Goal: Find contact information: Find contact information

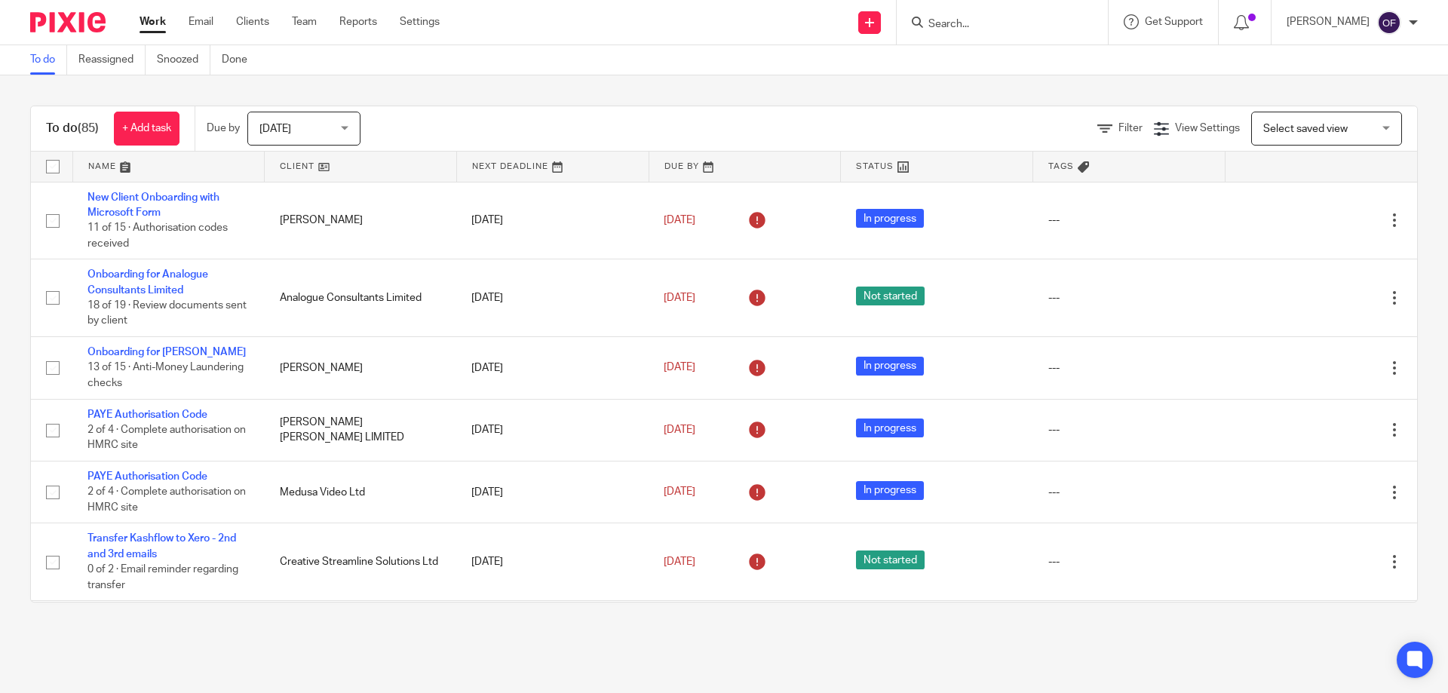
click at [1019, 18] on input "Search" at bounding box center [995, 25] width 136 height 14
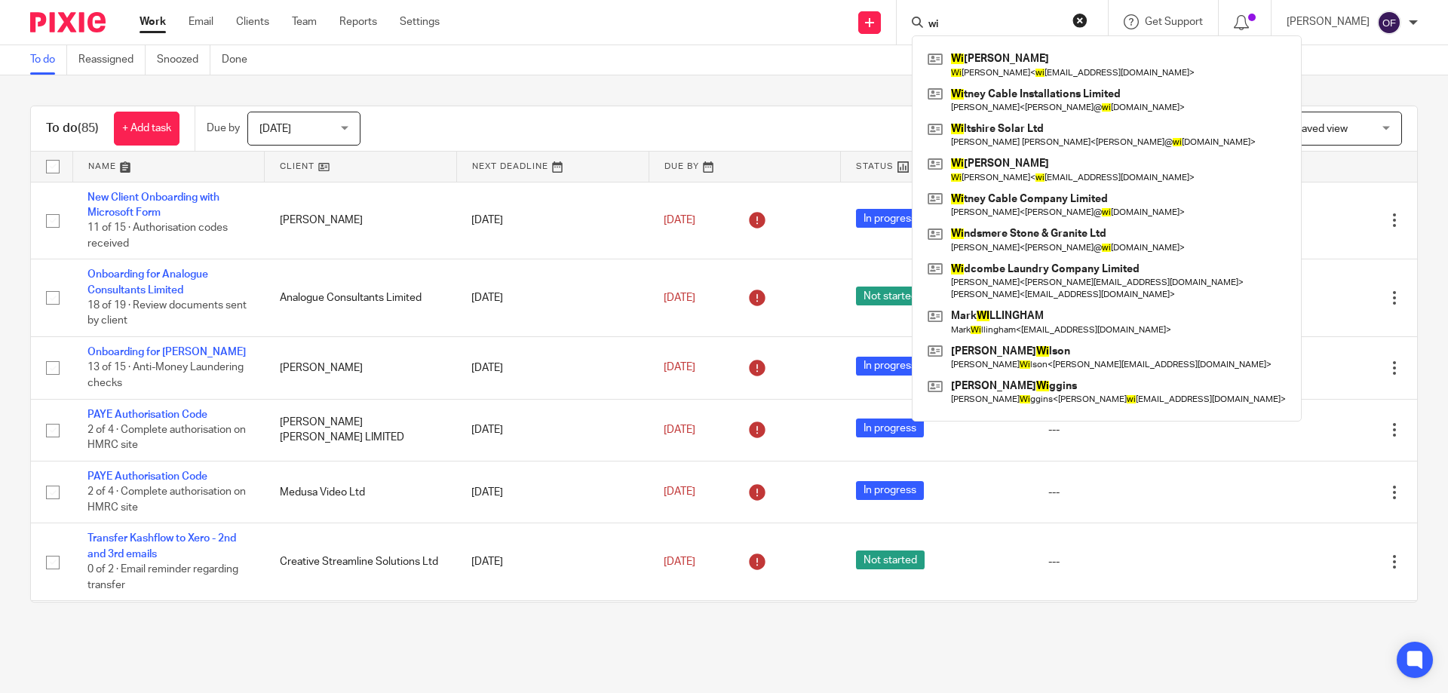
type input "w"
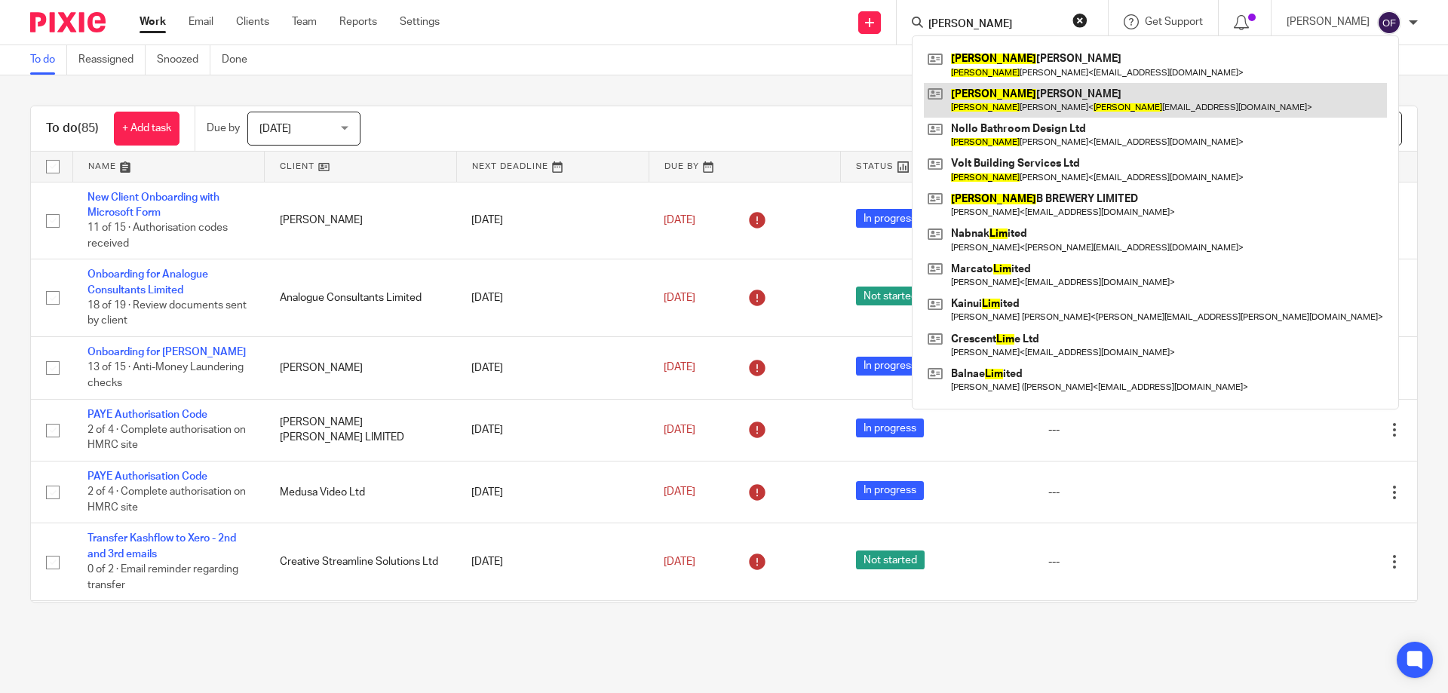
type input "[PERSON_NAME]"
click at [1010, 83] on link at bounding box center [1155, 100] width 463 height 35
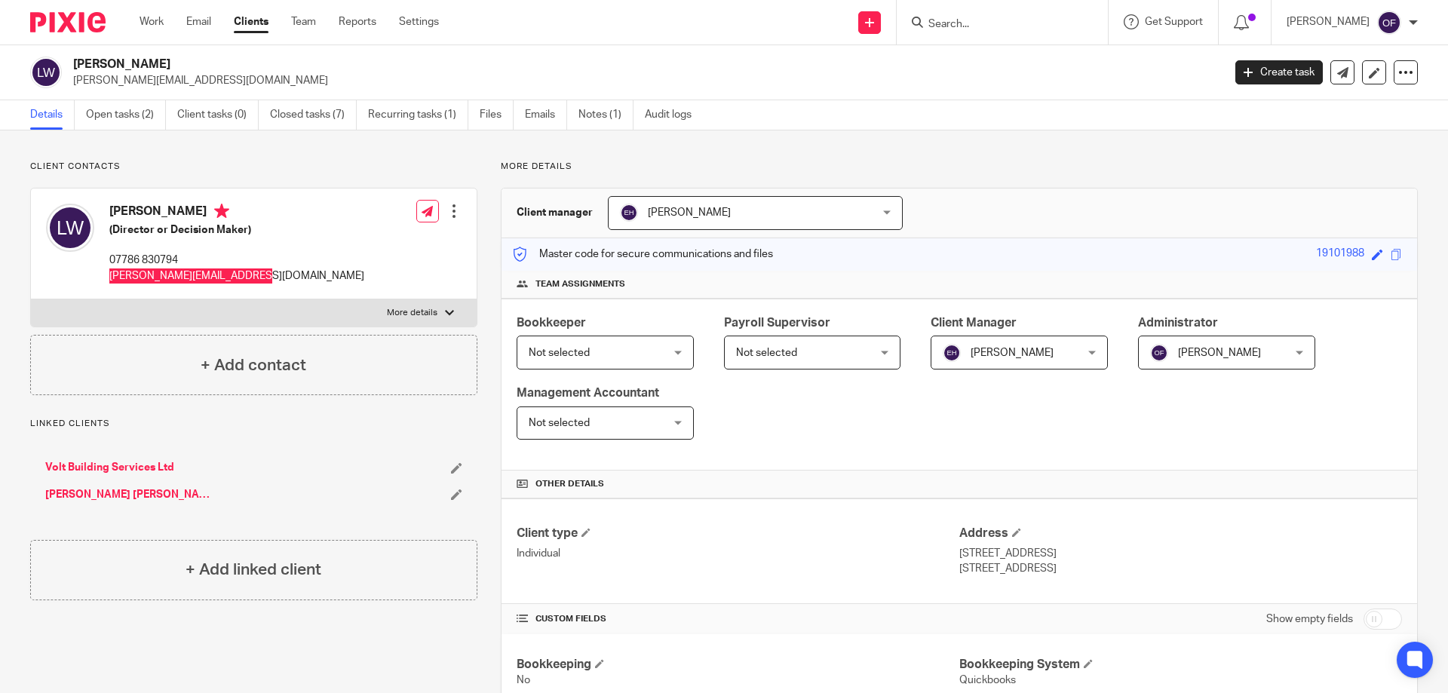
drag, startPoint x: 109, startPoint y: 277, endPoint x: 289, endPoint y: 287, distance: 180.5
click at [289, 287] on div "[PERSON_NAME] (Director or Decision Maker) 07786 830794 [PERSON_NAME][EMAIL_ADD…" at bounding box center [254, 243] width 446 height 111
copy p "[PERSON_NAME][EMAIL_ADDRESS][DOMAIN_NAME]"
